Goal: Information Seeking & Learning: Check status

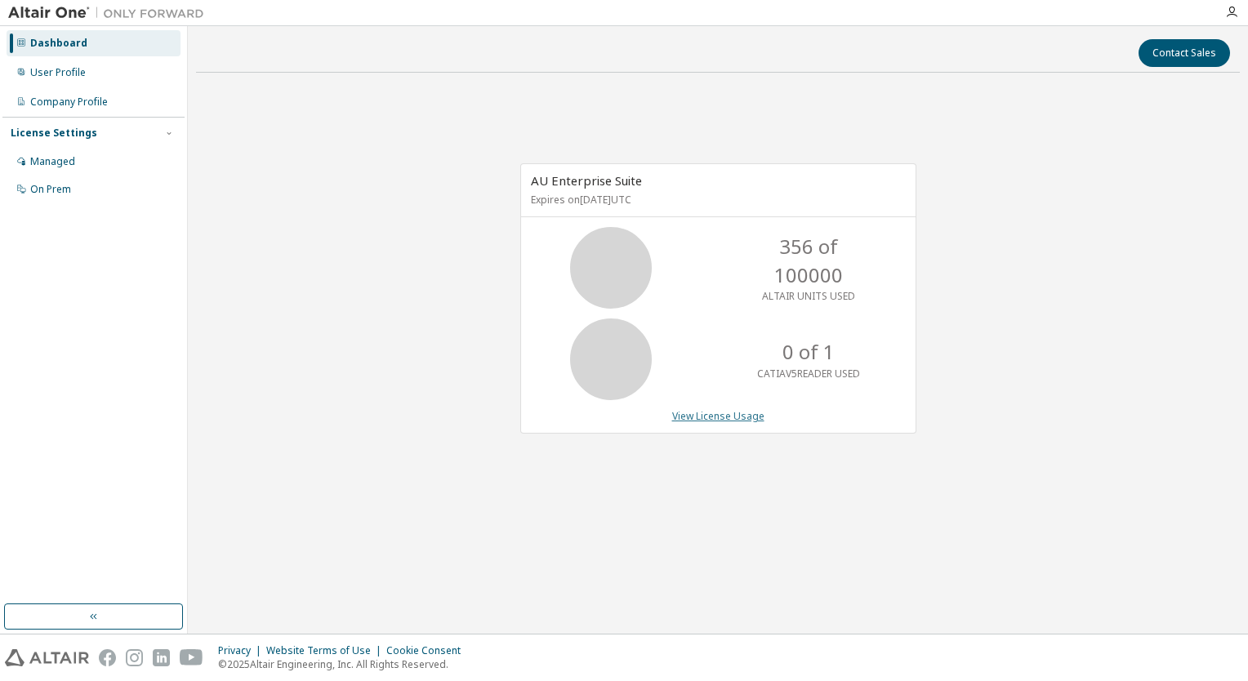
click at [711, 416] on link "View License Usage" at bounding box center [718, 416] width 92 height 14
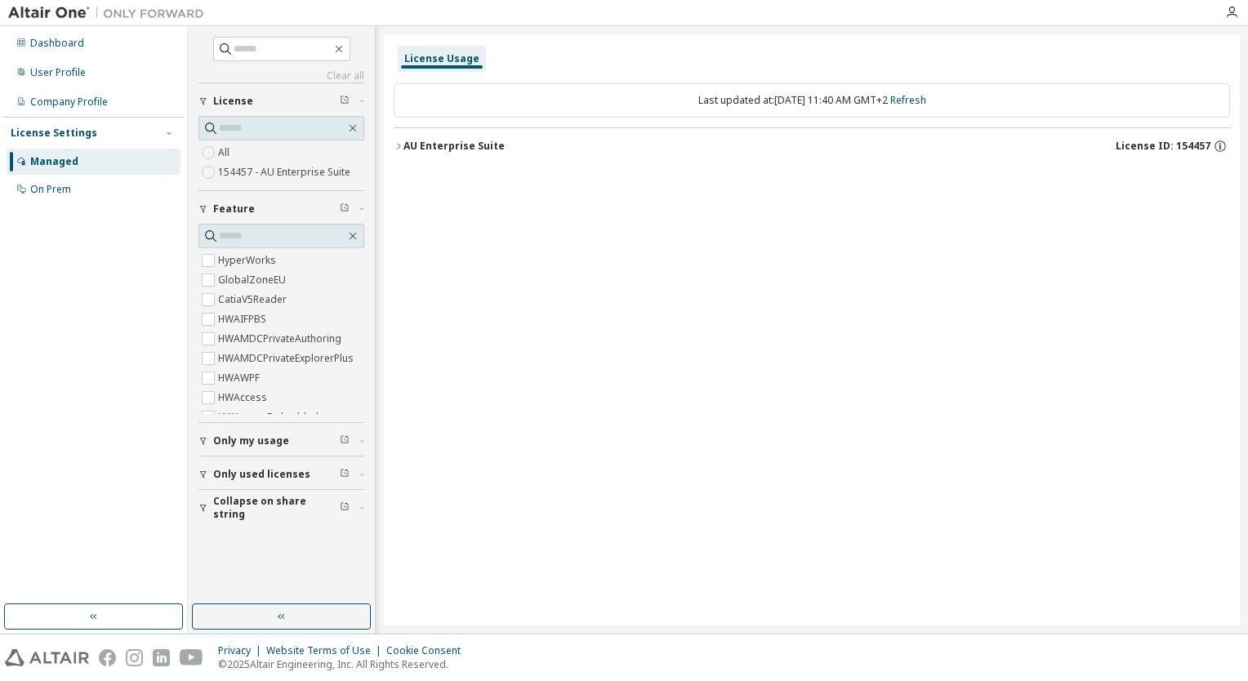
click at [396, 145] on icon "button" at bounding box center [399, 146] width 10 height 10
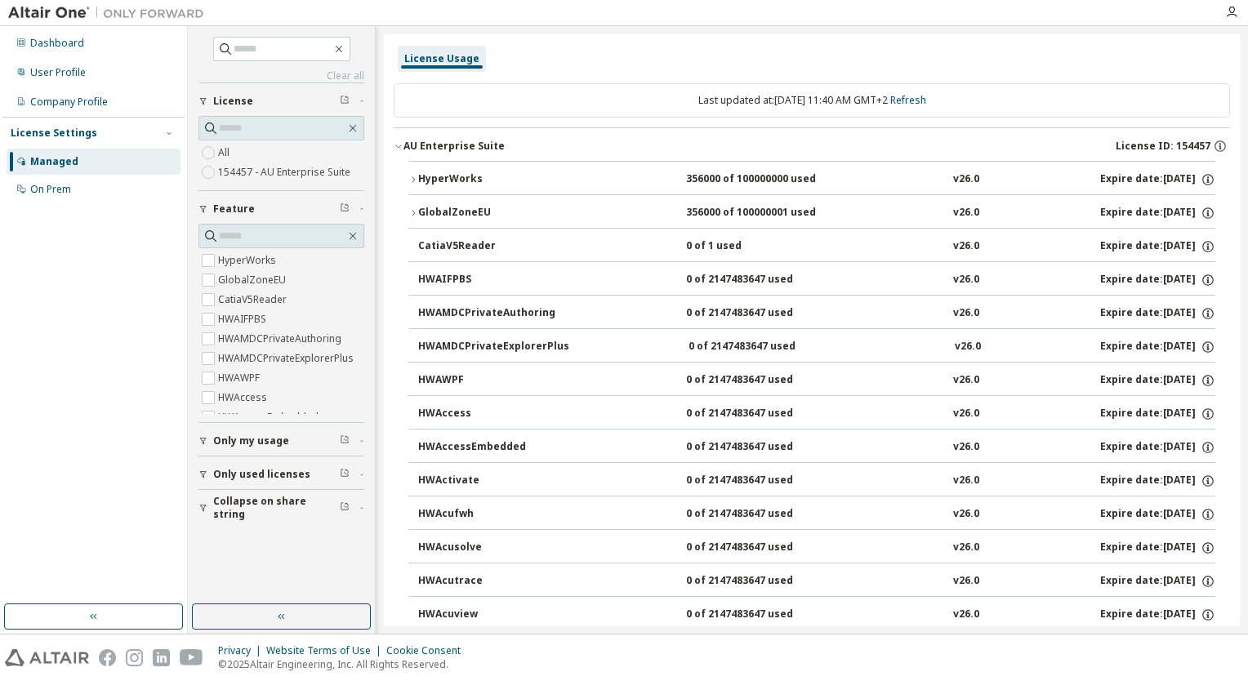
click at [403, 147] on icon "button" at bounding box center [399, 146] width 10 height 10
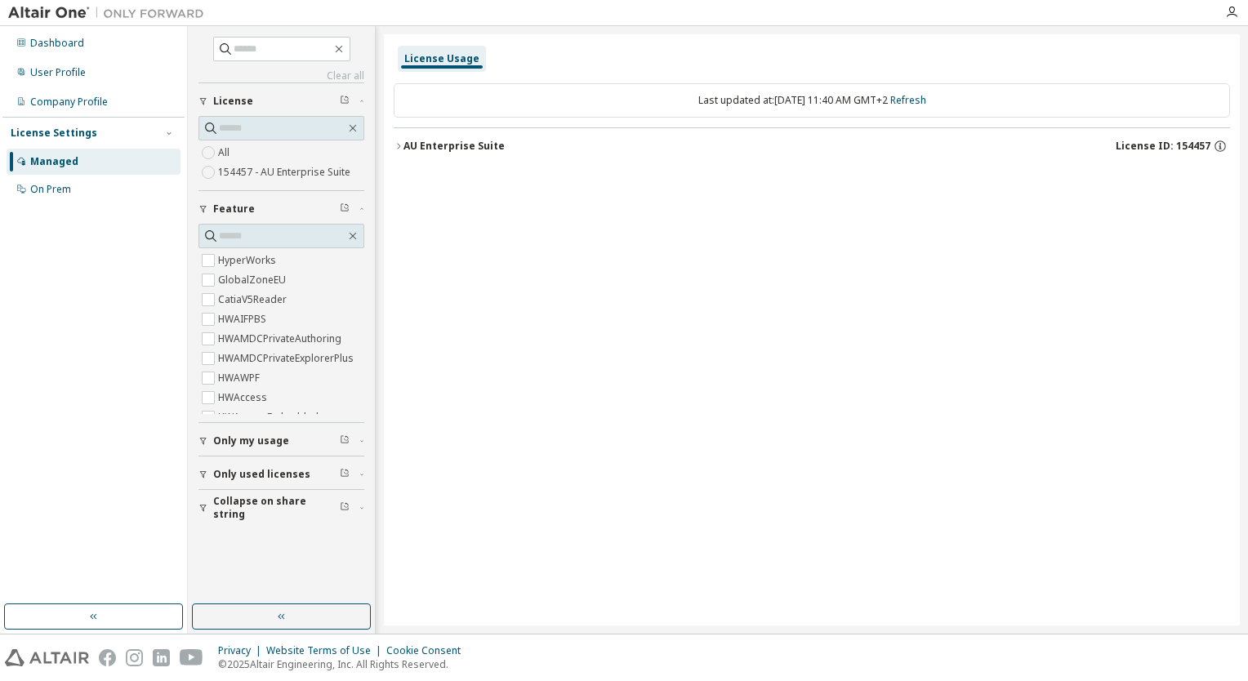
click at [206, 473] on icon "button" at bounding box center [203, 475] width 10 height 10
click at [403, 149] on icon "button" at bounding box center [399, 146] width 10 height 10
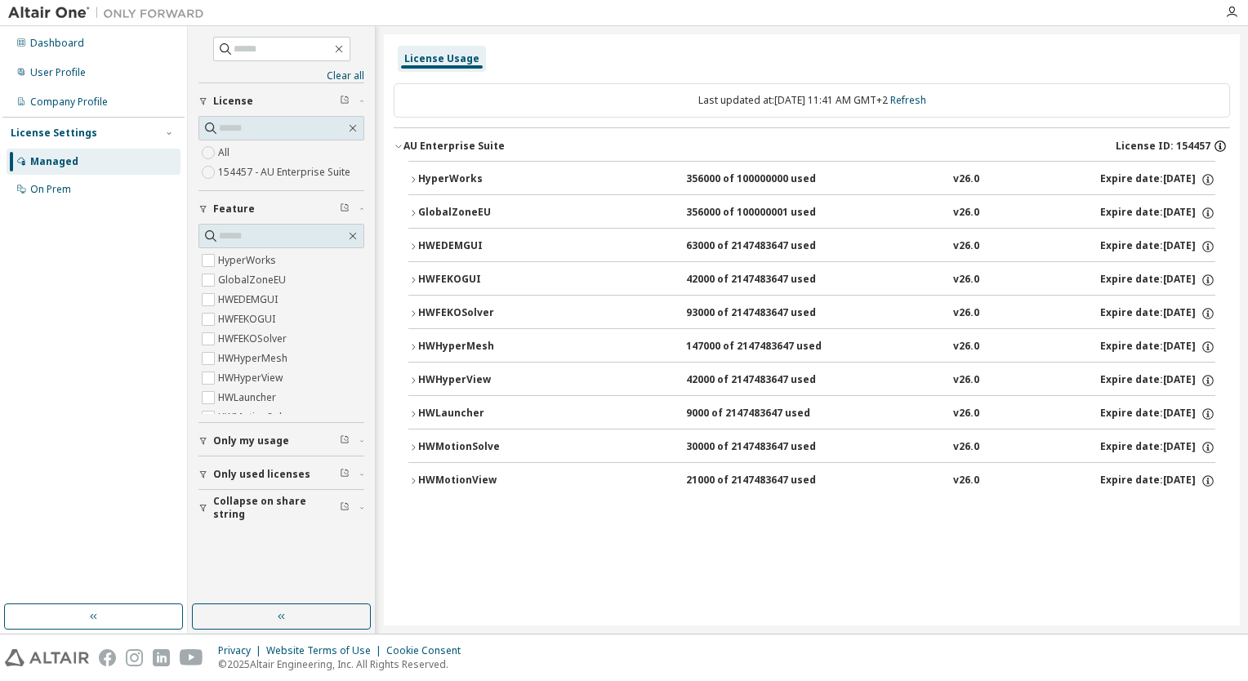
click at [1219, 145] on icon "button" at bounding box center [1220, 146] width 15 height 15
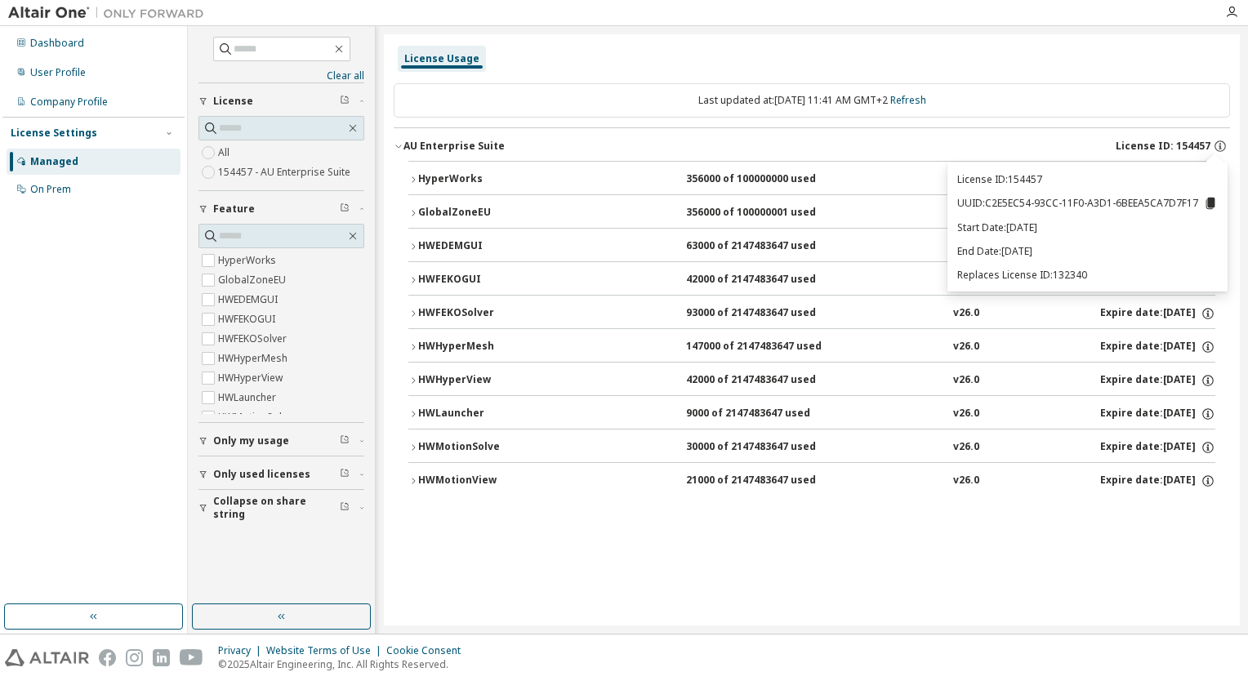
click at [1210, 201] on icon at bounding box center [1210, 203] width 9 height 11
drag, startPoint x: 1054, startPoint y: 253, endPoint x: 1034, endPoint y: 253, distance: 19.6
click at [1034, 253] on p "End Date: 2025-10-06" at bounding box center [1087, 251] width 261 height 14
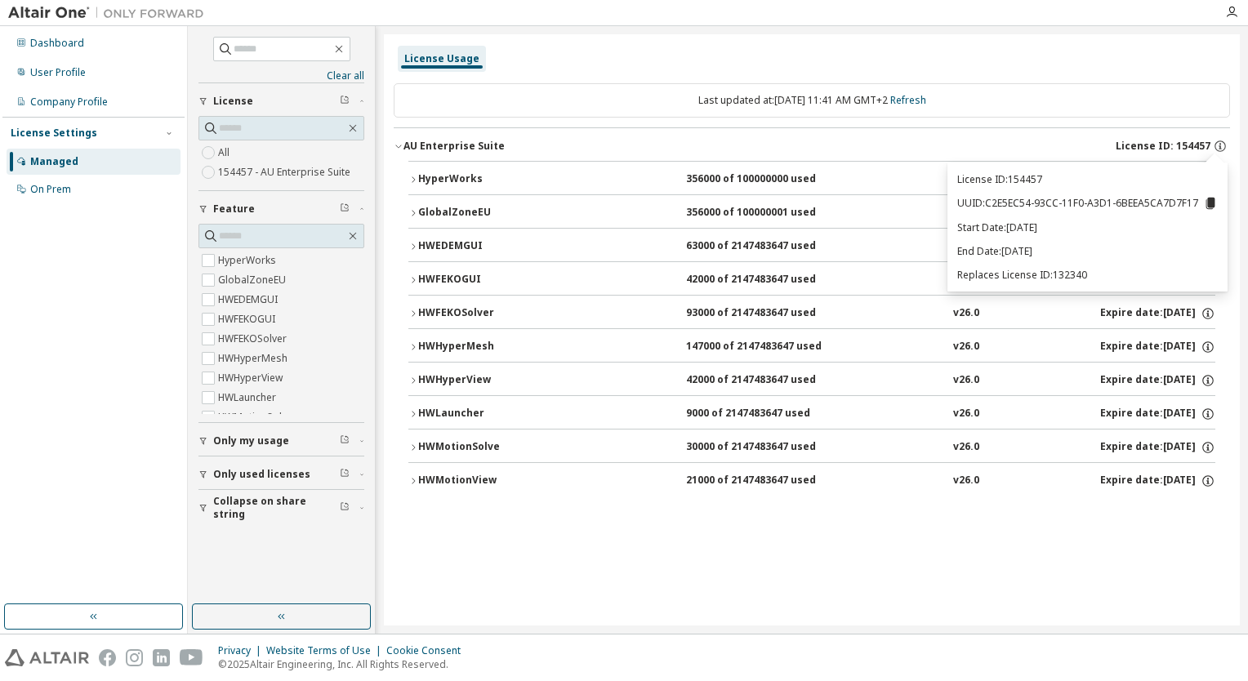
click at [611, 581] on div "License Usage Last updated at: Wed 2025-10-01 11:41 AM GMT+2 Refresh AU Enterpr…" at bounding box center [812, 329] width 856 height 591
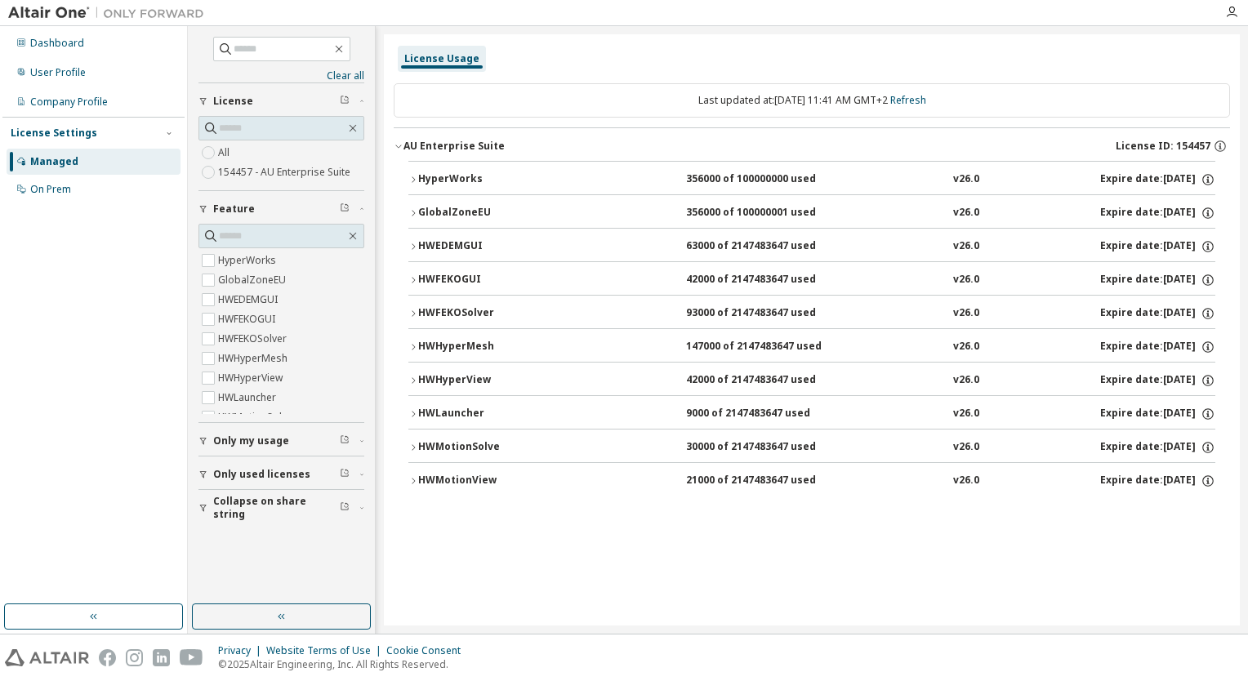
click at [198, 471] on icon "button" at bounding box center [203, 475] width 10 height 10
click at [244, 474] on span "Only used licenses" at bounding box center [261, 474] width 97 height 13
click at [353, 469] on div "Only used licenses" at bounding box center [286, 474] width 146 height 13
click at [343, 470] on icon "button" at bounding box center [345, 473] width 10 height 10
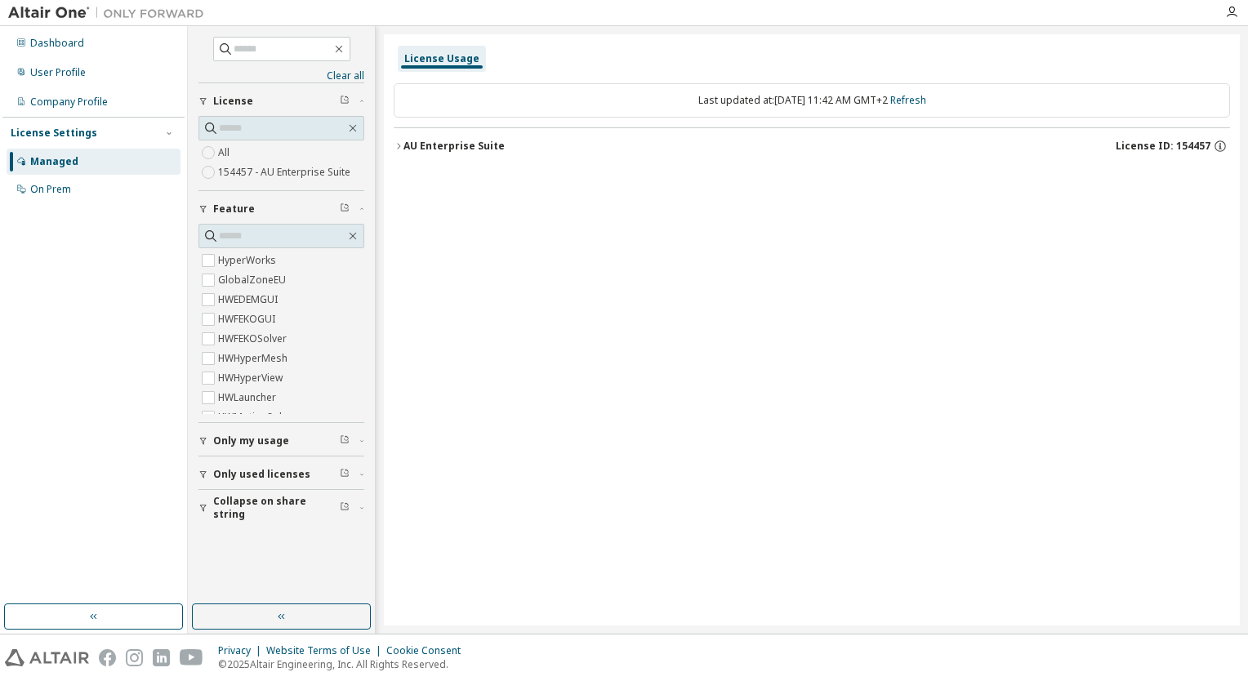
click at [345, 98] on icon "button" at bounding box center [345, 100] width 10 height 10
click at [241, 106] on span "License" at bounding box center [233, 101] width 40 height 13
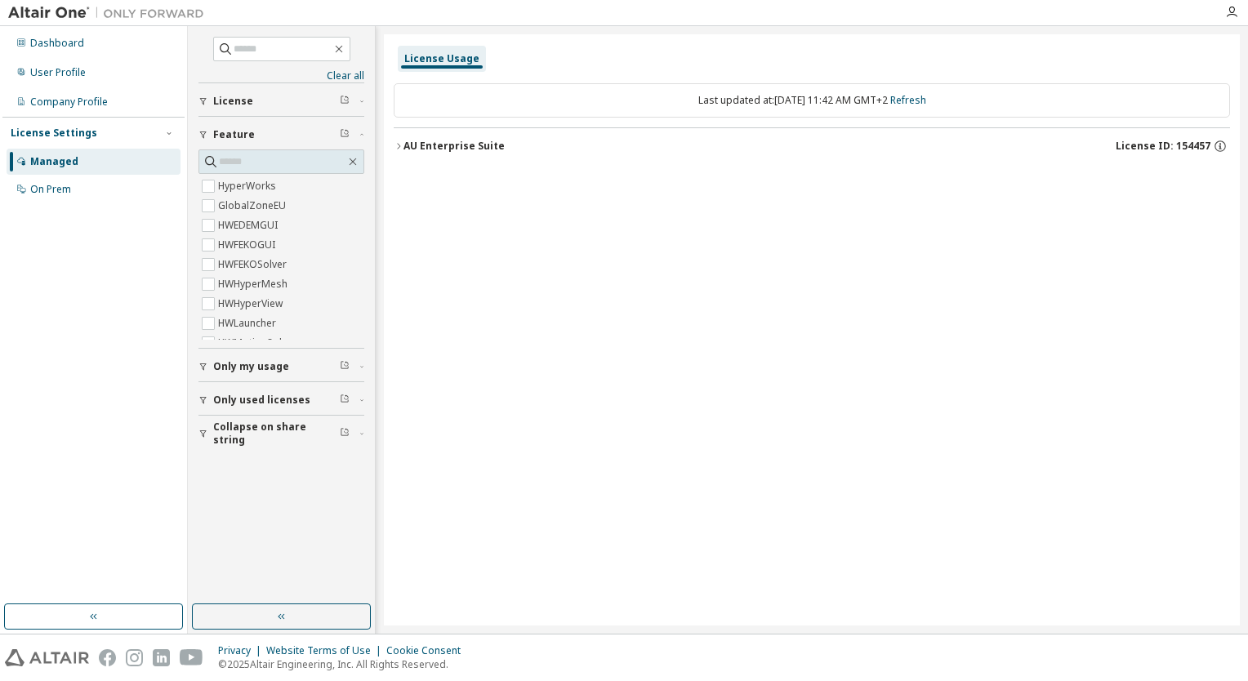
click at [235, 102] on span "License" at bounding box center [233, 101] width 40 height 13
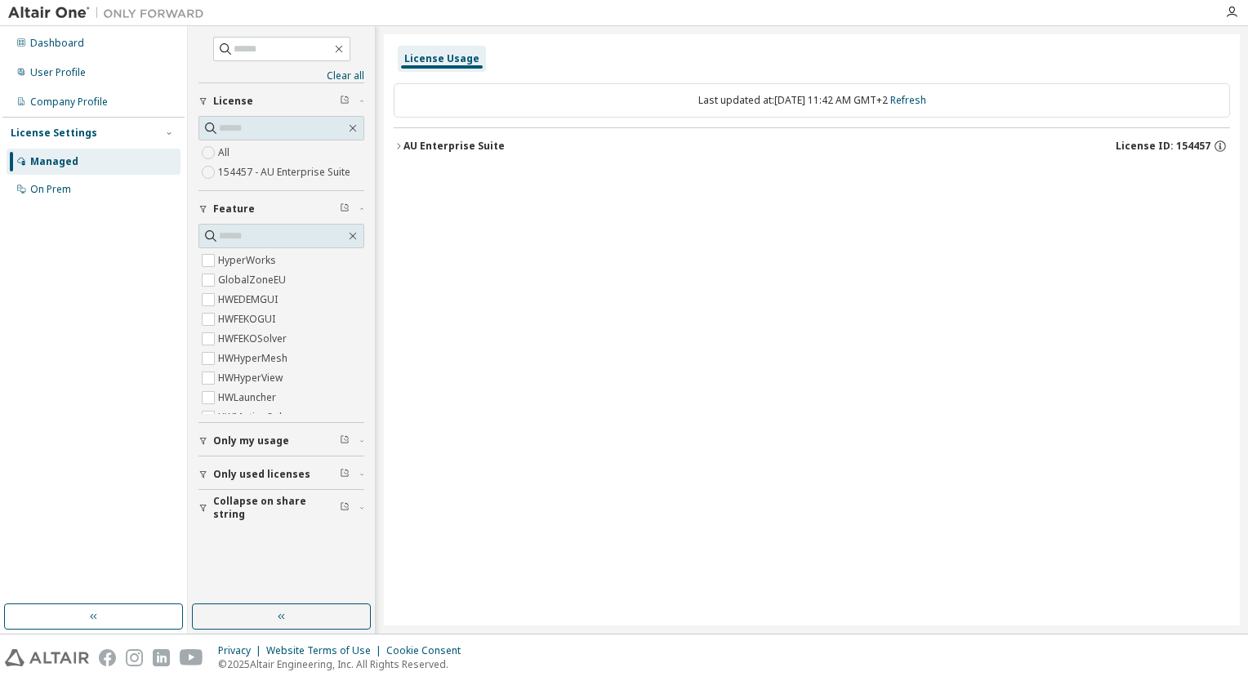
click at [240, 442] on span "Only my usage" at bounding box center [251, 441] width 76 height 13
click at [222, 522] on span "Only used licenses" at bounding box center [261, 521] width 97 height 13
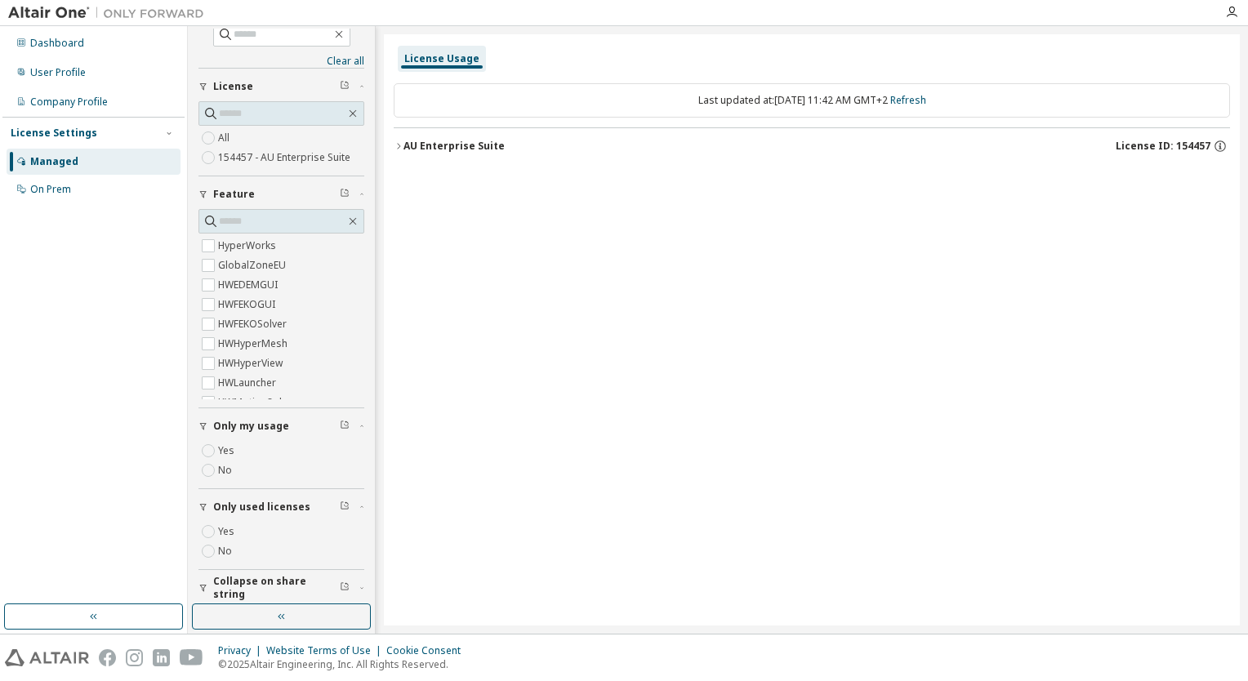
scroll to position [21, 0]
click at [396, 141] on icon "button" at bounding box center [399, 146] width 10 height 10
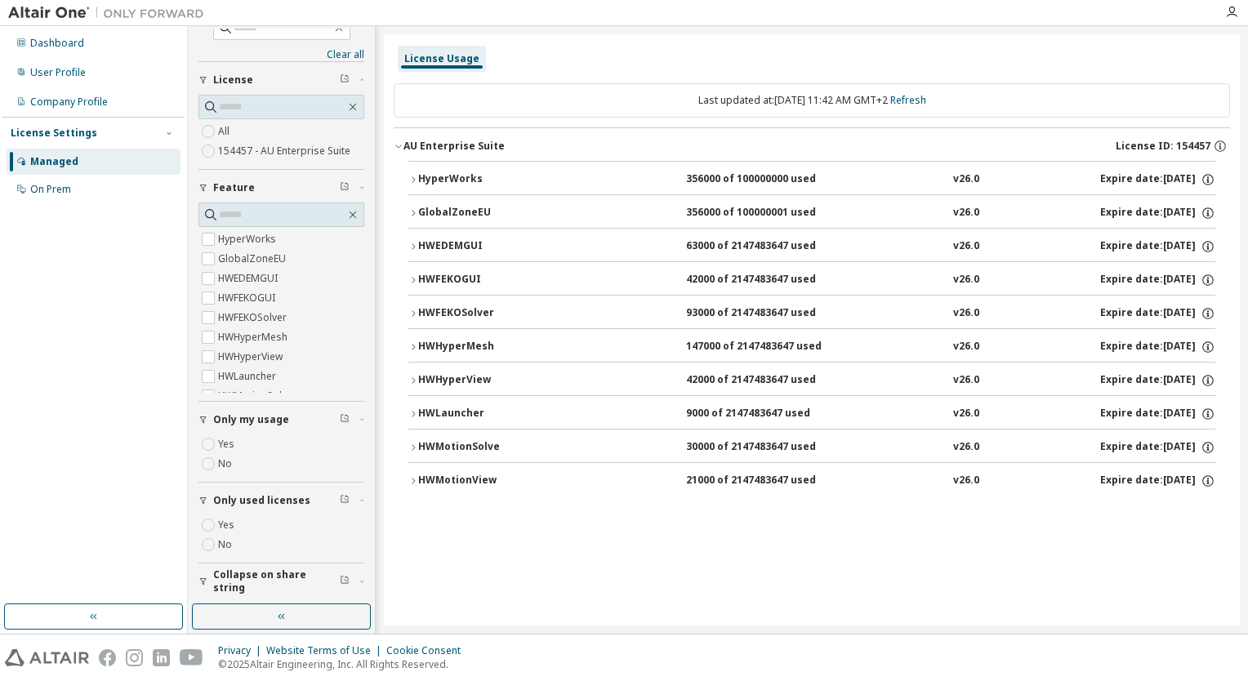
click at [431, 47] on div "License Usage" at bounding box center [442, 59] width 88 height 26
click at [926, 100] on link "Refresh" at bounding box center [908, 100] width 36 height 14
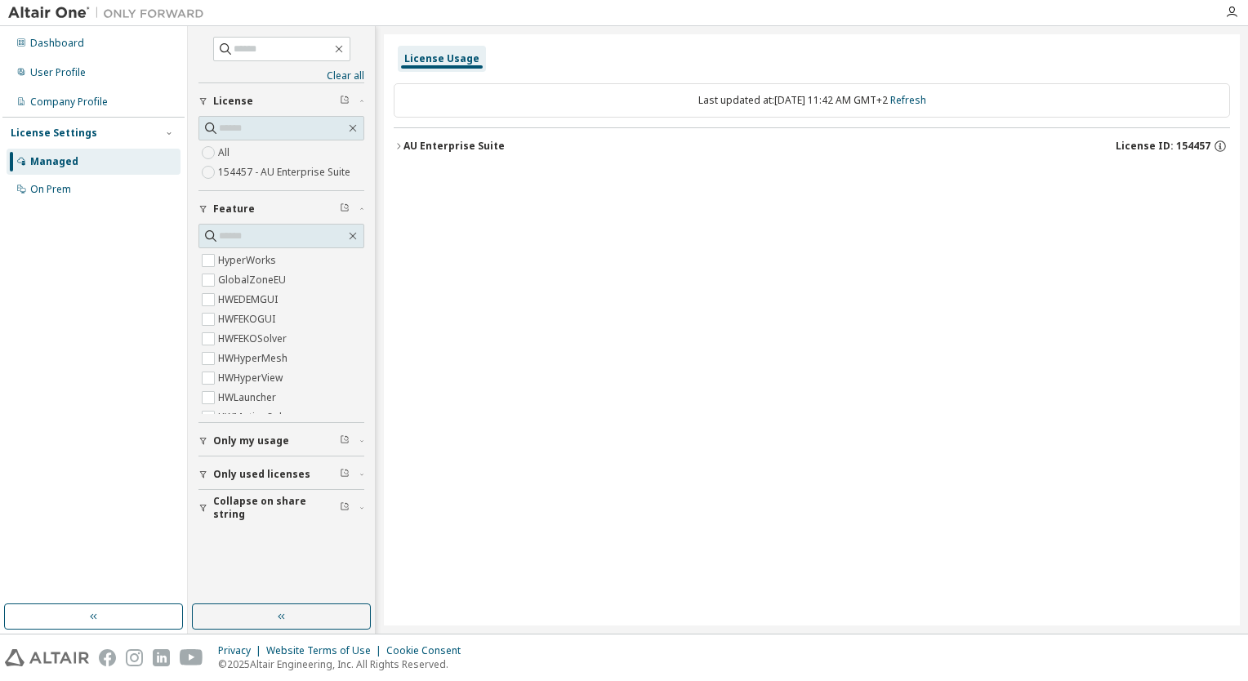
scroll to position [0, 0]
click at [399, 144] on icon "button" at bounding box center [399, 146] width 10 height 10
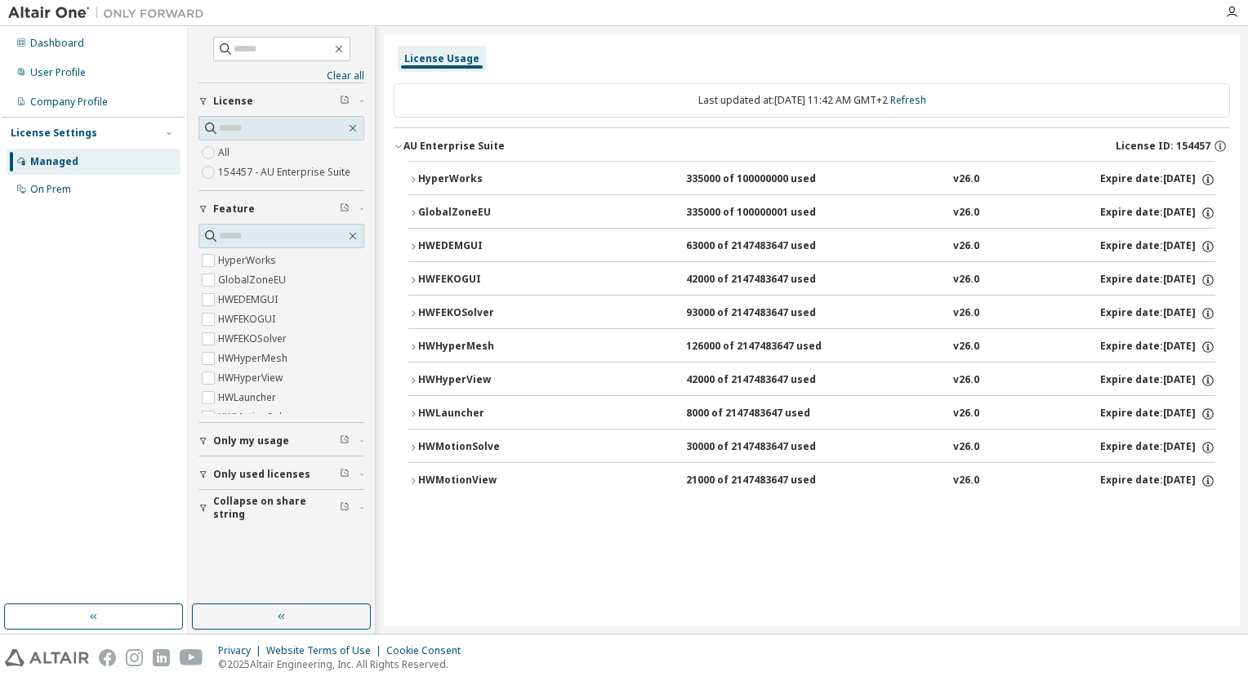
click at [412, 175] on icon "button" at bounding box center [413, 180] width 10 height 10
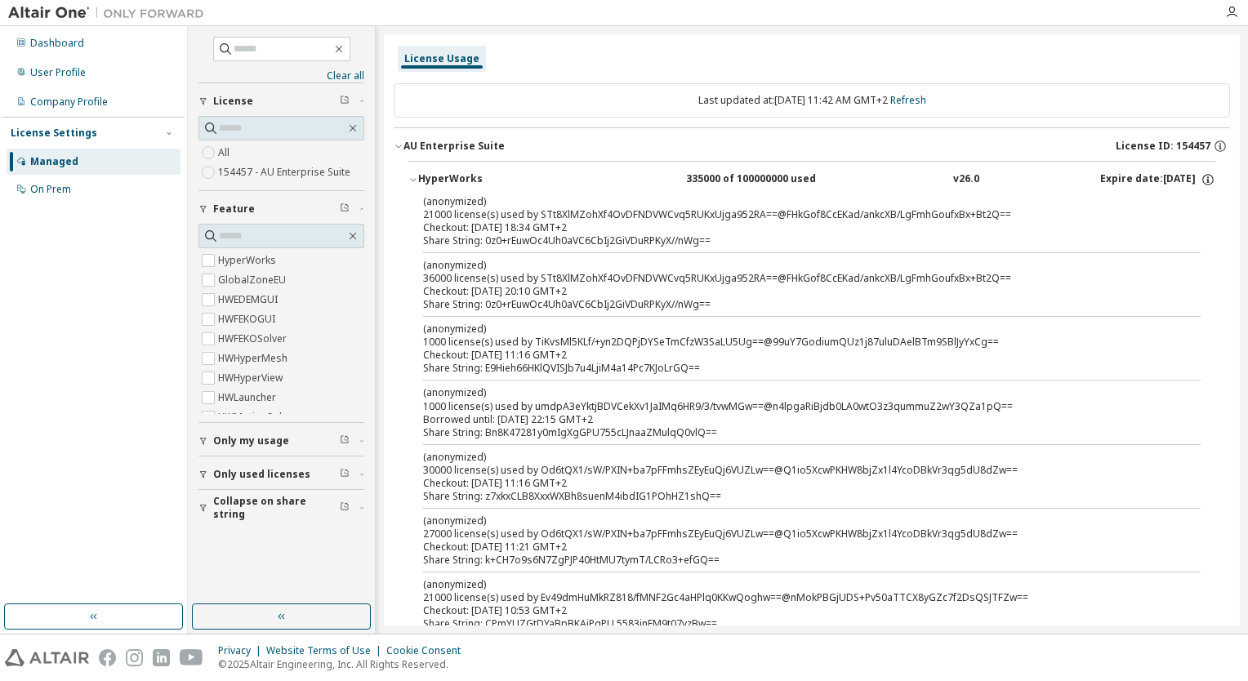
click at [412, 180] on icon "button" at bounding box center [413, 180] width 10 height 10
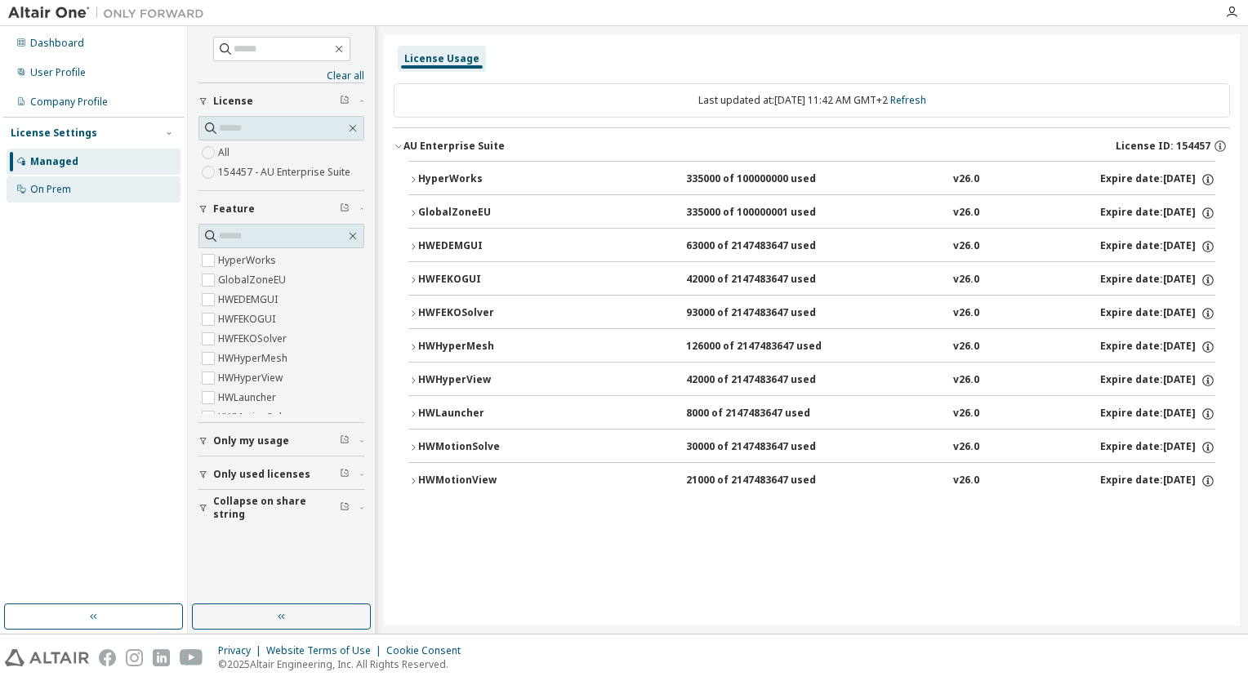
click at [56, 185] on div "On Prem" at bounding box center [50, 189] width 41 height 13
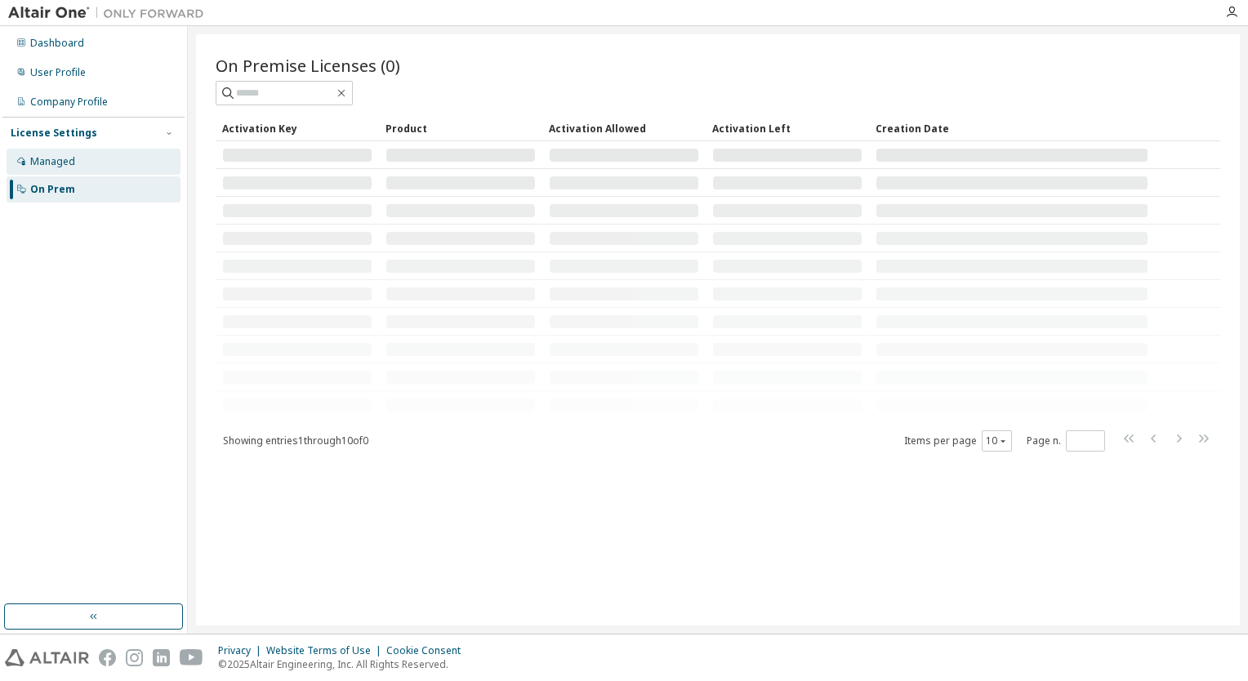
click at [60, 166] on div "Managed" at bounding box center [52, 161] width 45 height 13
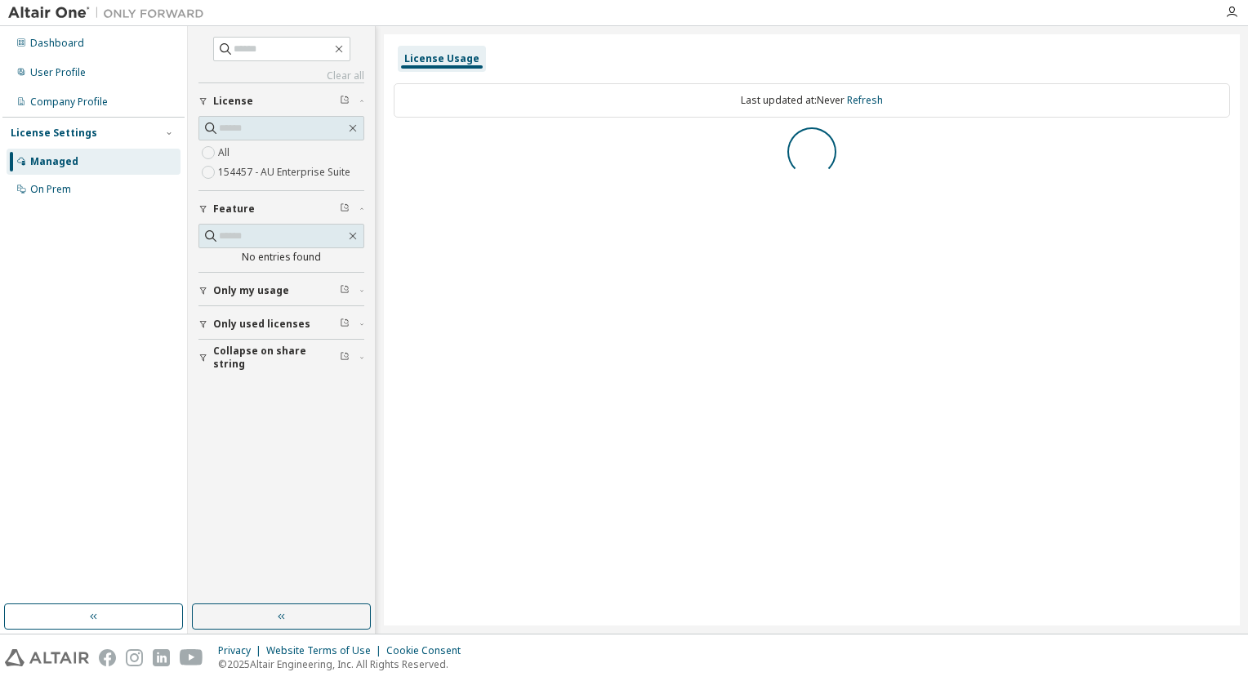
click at [69, 129] on div "License Settings" at bounding box center [54, 133] width 87 height 13
click at [33, 169] on div "Managed" at bounding box center [94, 162] width 174 height 26
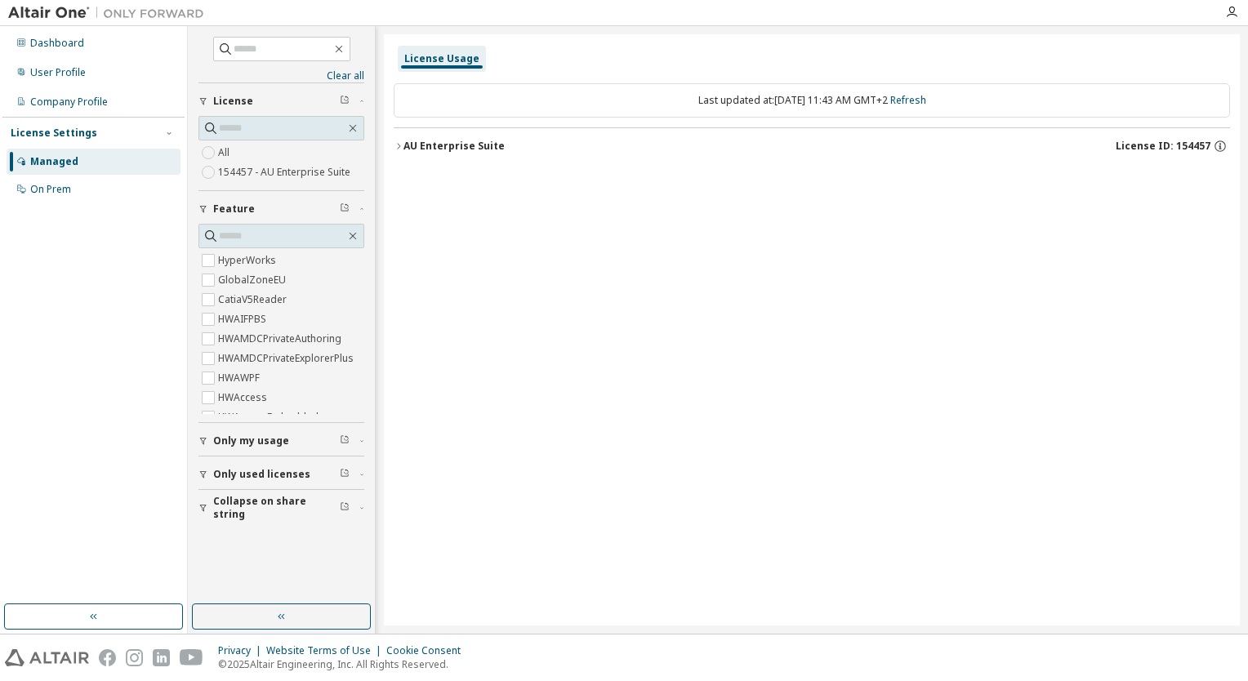
click at [399, 150] on button "AU Enterprise Suite License ID: 154457" at bounding box center [812, 146] width 836 height 36
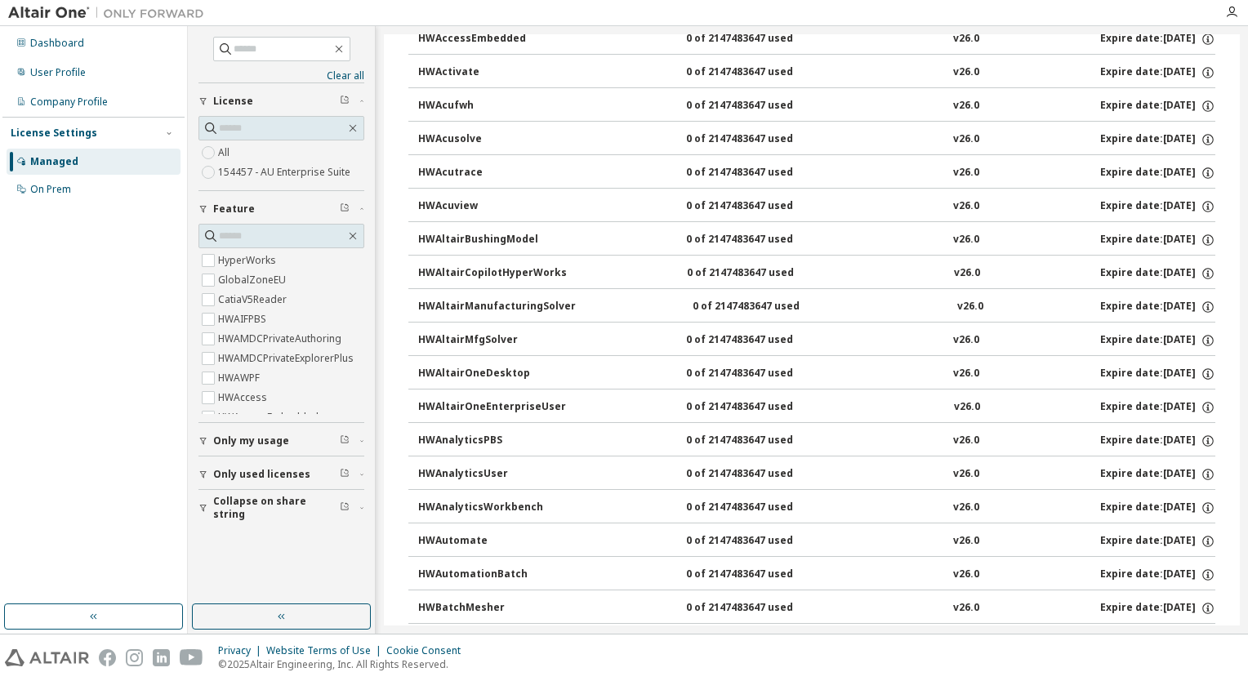
scroll to position [490, 0]
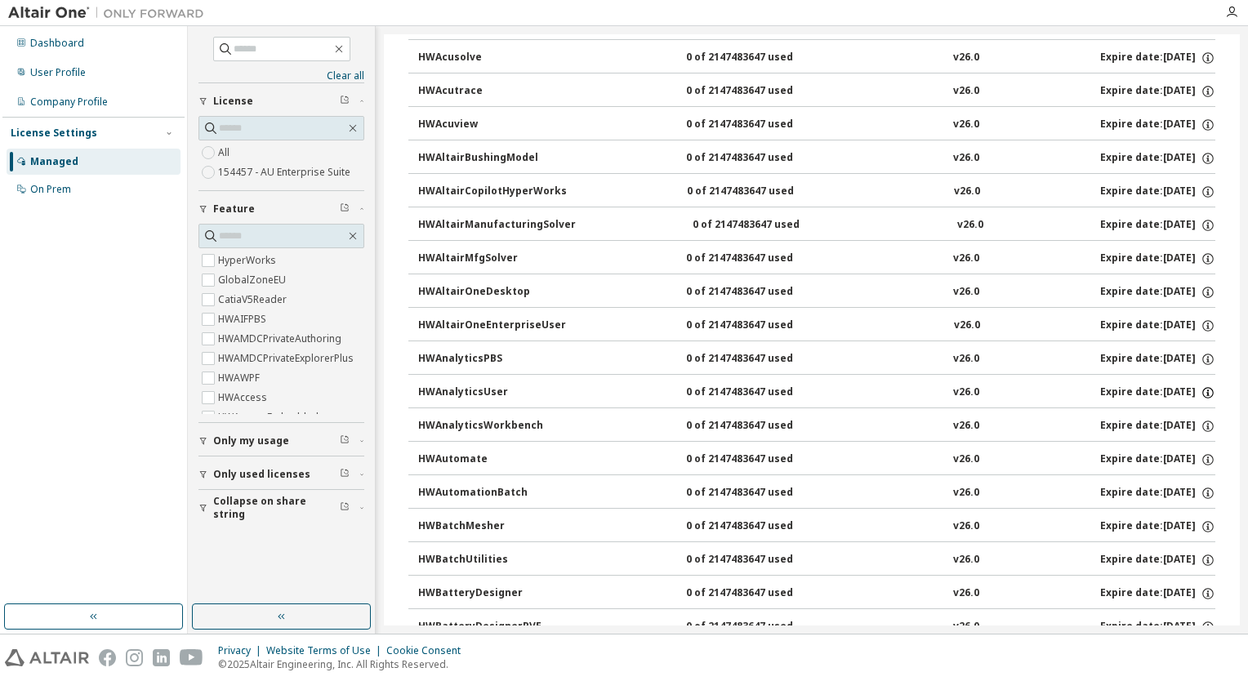
click at [1206, 392] on icon "button" at bounding box center [1207, 394] width 2 height 4
click at [1146, 440] on p "Borrow Limits: 336" at bounding box center [1159, 441] width 85 height 14
click at [1150, 423] on p "Options: NONE" at bounding box center [1159, 417] width 85 height 14
click at [1151, 419] on p "Options: NONE" at bounding box center [1159, 417] width 85 height 14
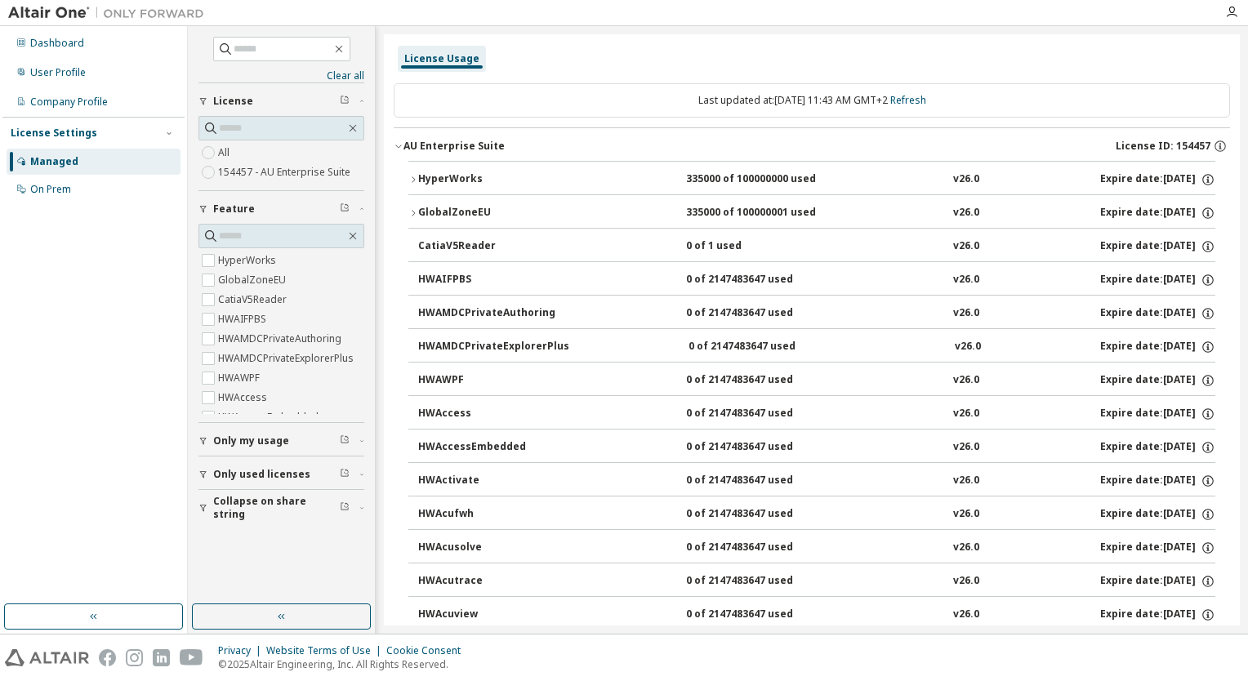
click at [415, 172] on button "HyperWorks 335000 of 100000000 used v26.0 Expire date: 2025-10-06" at bounding box center [811, 180] width 807 height 36
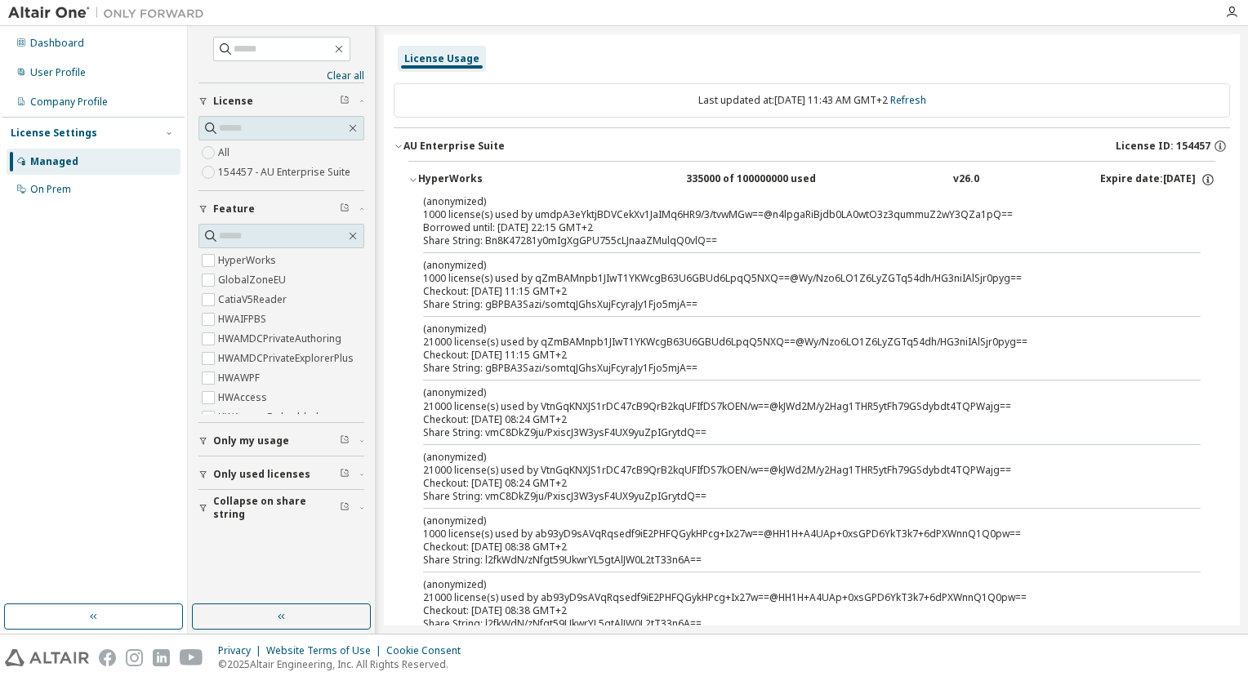
click at [413, 175] on icon "button" at bounding box center [413, 180] width 10 height 10
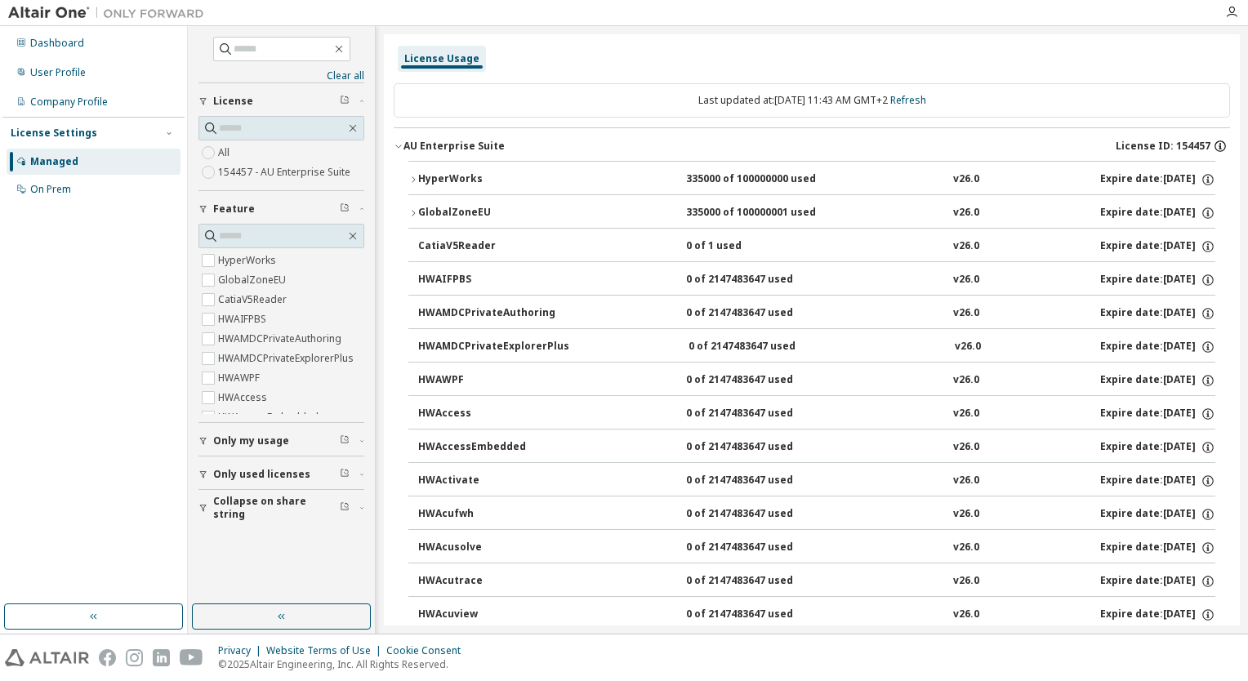
click at [1219, 148] on icon "button" at bounding box center [1220, 147] width 2 height 4
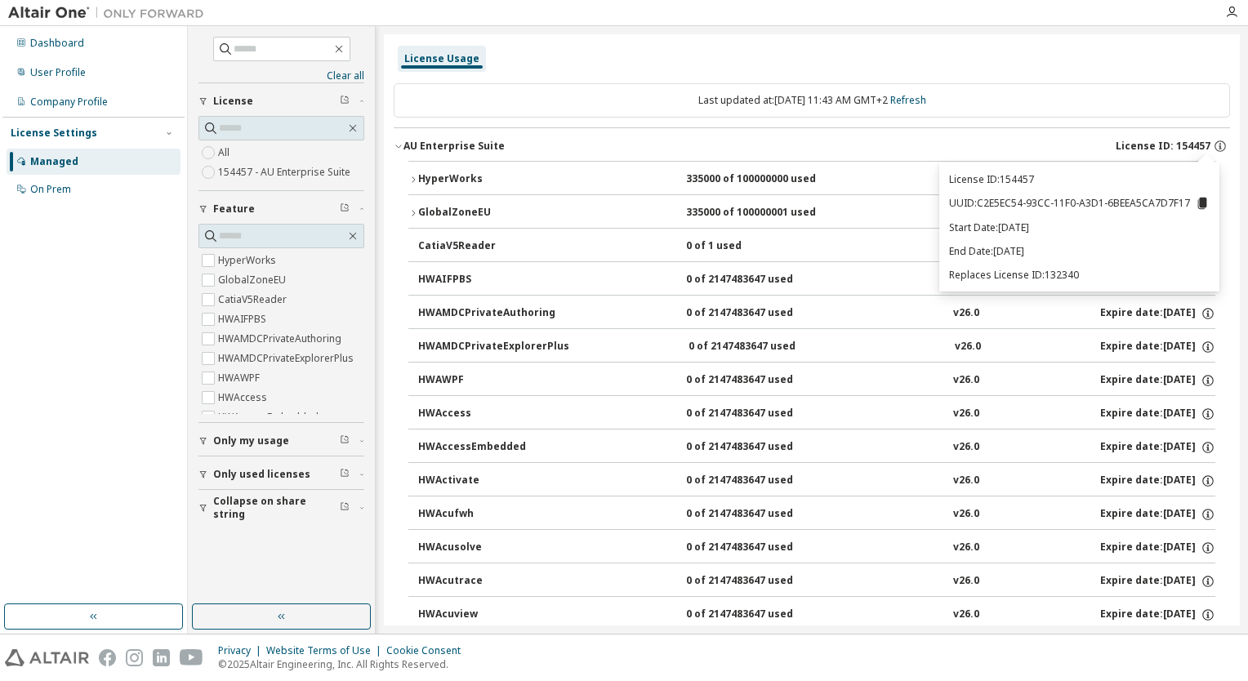
click at [1019, 58] on div "License Usage" at bounding box center [812, 58] width 836 height 29
